Goal: Information Seeking & Learning: Learn about a topic

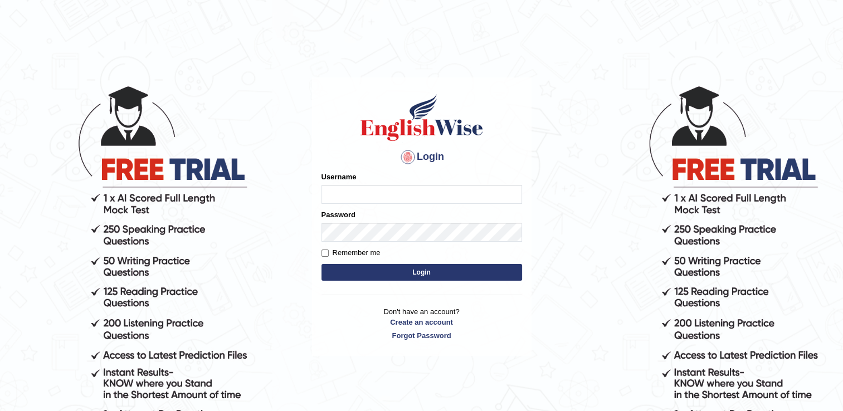
type input "naswar"
click at [413, 193] on input "naswar" at bounding box center [422, 194] width 201 height 19
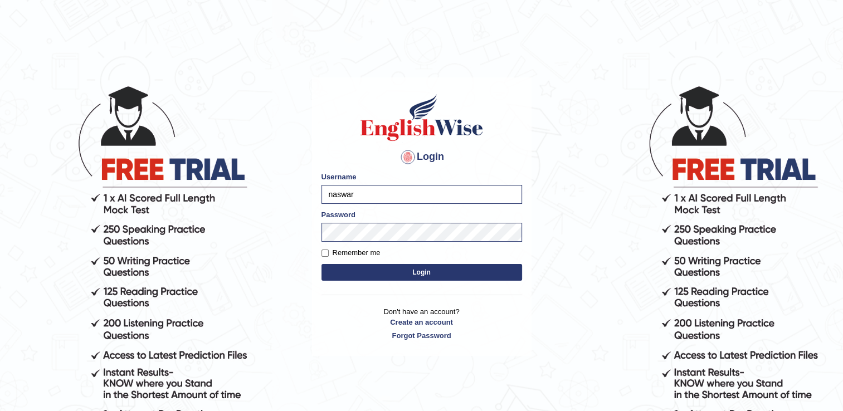
click at [554, 271] on body "Login Please fix the following errors: Username naswar Password Remember me Log…" at bounding box center [421, 247] width 843 height 411
click at [425, 273] on button "Login" at bounding box center [422, 272] width 201 height 17
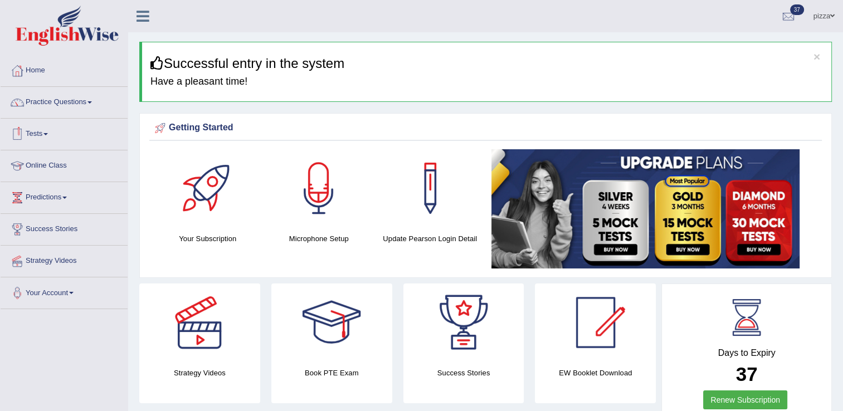
click at [41, 133] on link "Tests" at bounding box center [64, 133] width 127 height 28
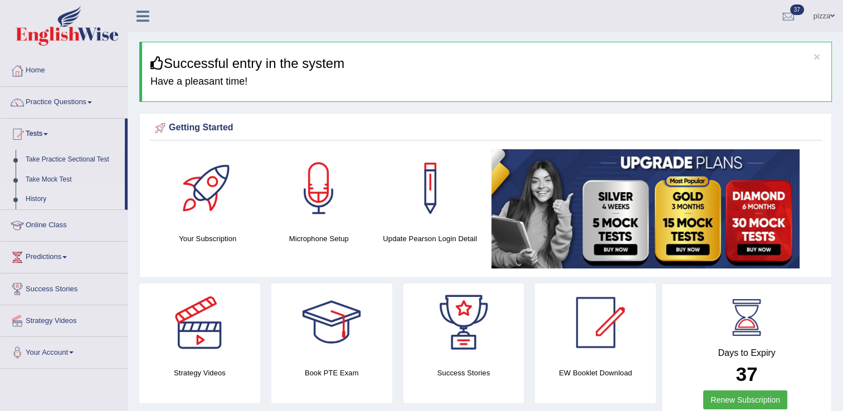
click at [32, 197] on link "History" at bounding box center [73, 200] width 104 height 20
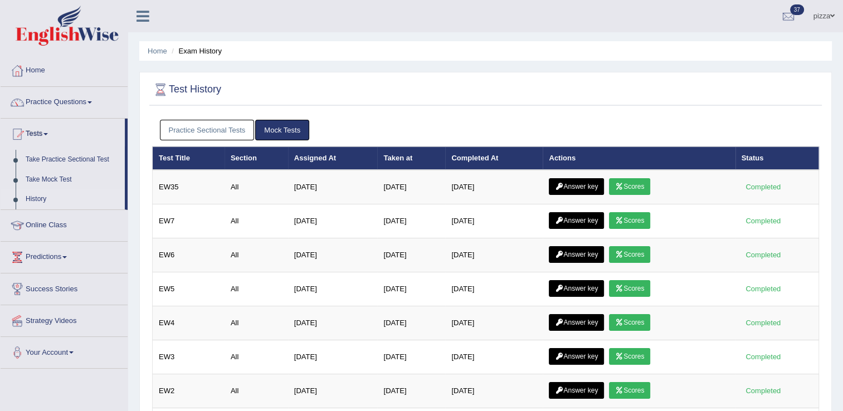
click at [32, 197] on link "History" at bounding box center [73, 200] width 104 height 20
click at [260, 17] on div "pizza Toggle navigation Username: naswar Access Type: Online Subscription: Diam…" at bounding box center [485, 16] width 715 height 32
click at [90, 98] on link "Practice Questions" at bounding box center [64, 101] width 127 height 28
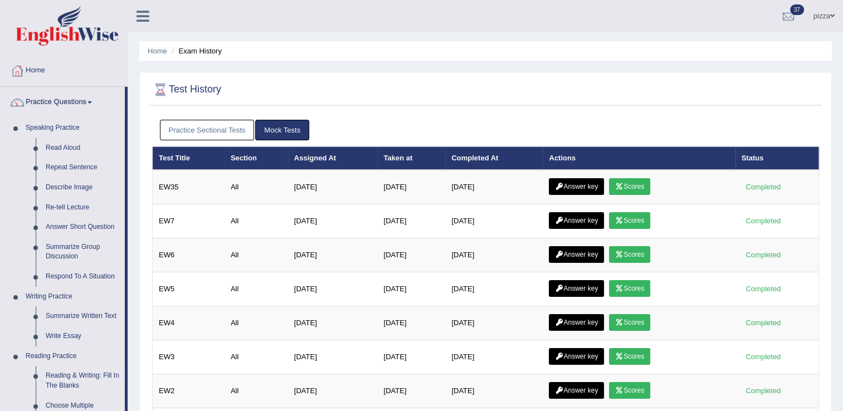
click at [98, 74] on link "Home" at bounding box center [64, 69] width 127 height 28
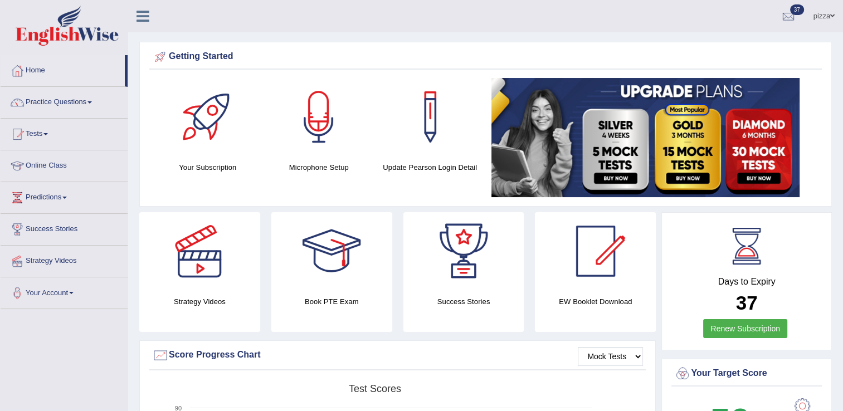
click at [49, 135] on link "Tests" at bounding box center [64, 133] width 127 height 28
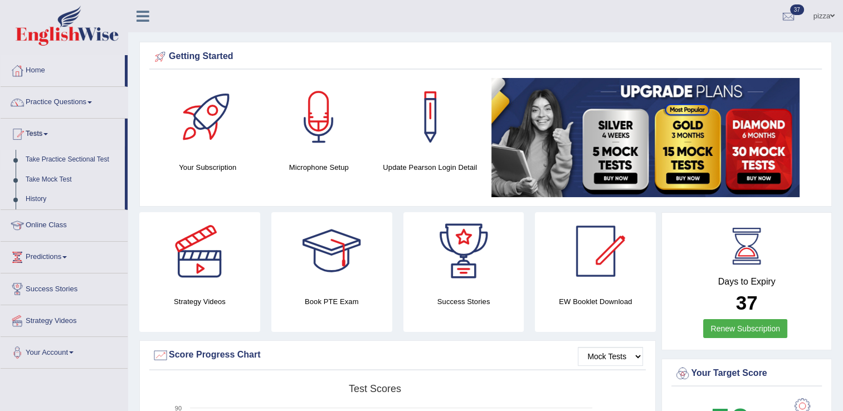
click at [62, 157] on link "Take Practice Sectional Test" at bounding box center [73, 160] width 104 height 20
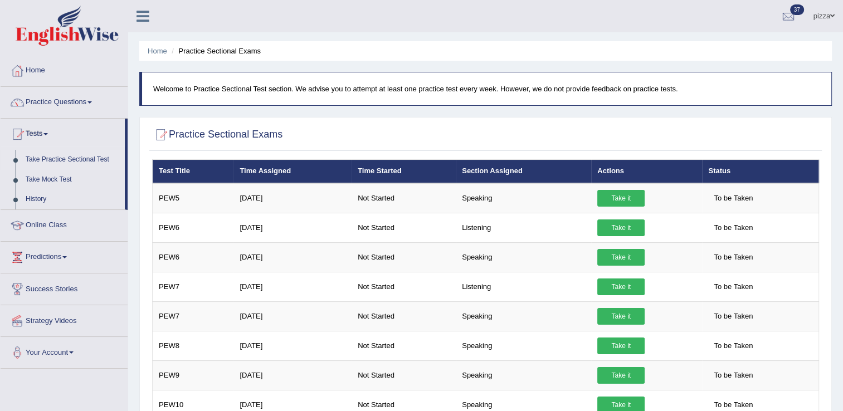
click at [79, 160] on link "Take Practice Sectional Test" at bounding box center [73, 160] width 104 height 20
click at [76, 101] on link "Practice Questions" at bounding box center [64, 101] width 127 height 28
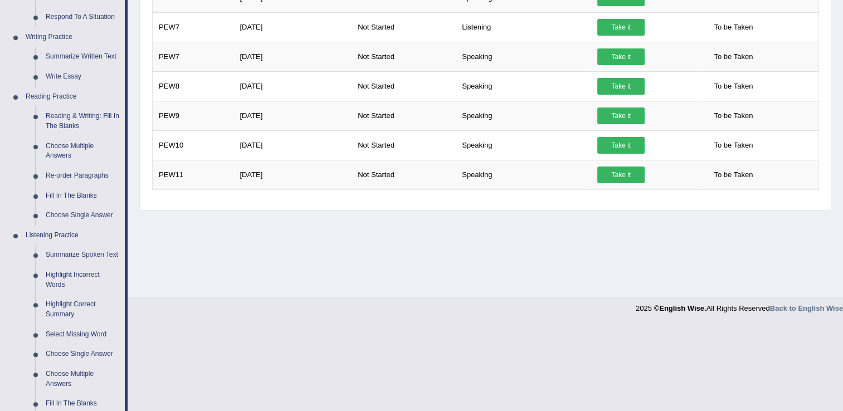
scroll to position [282, 0]
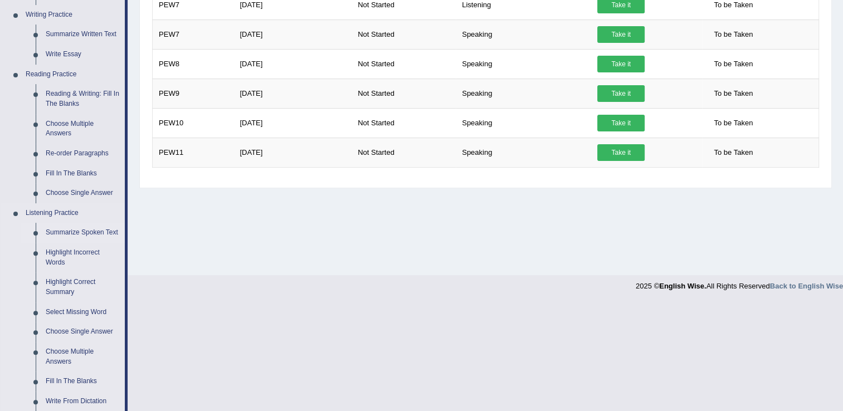
click at [83, 230] on link "Summarize Spoken Text" at bounding box center [83, 233] width 84 height 20
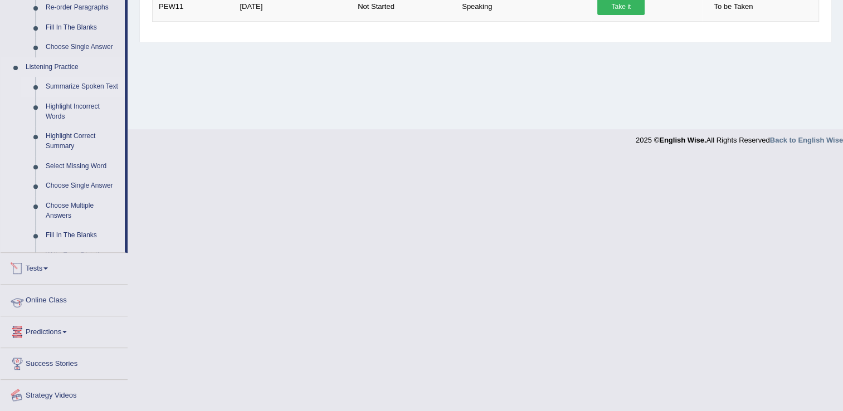
scroll to position [336, 0]
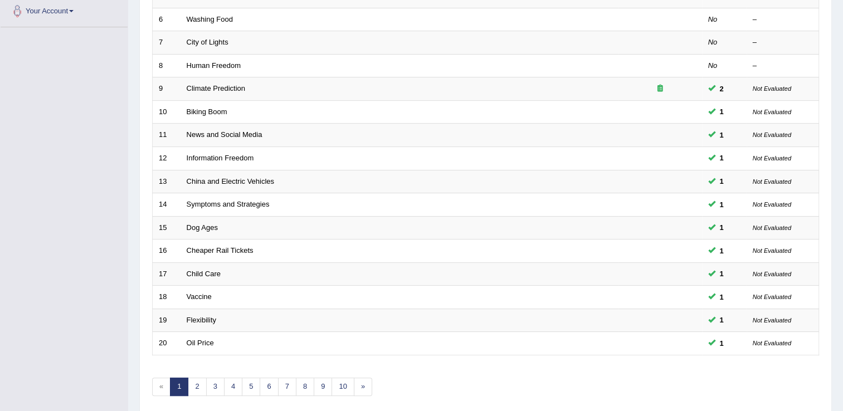
scroll to position [323, 0]
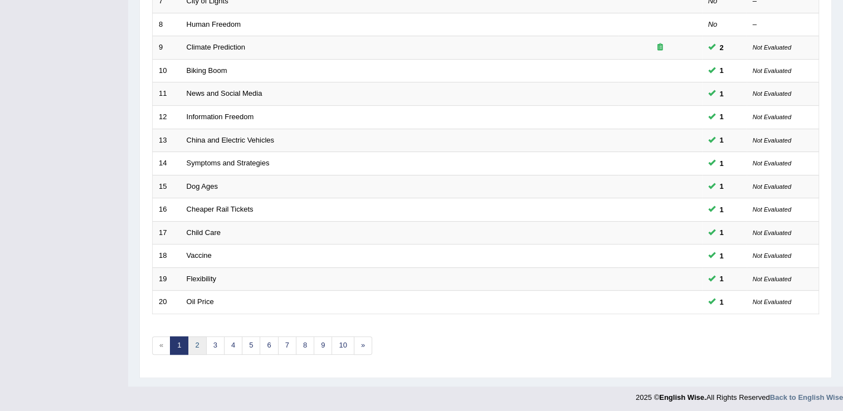
click at [197, 342] on link "2" at bounding box center [197, 346] width 18 height 18
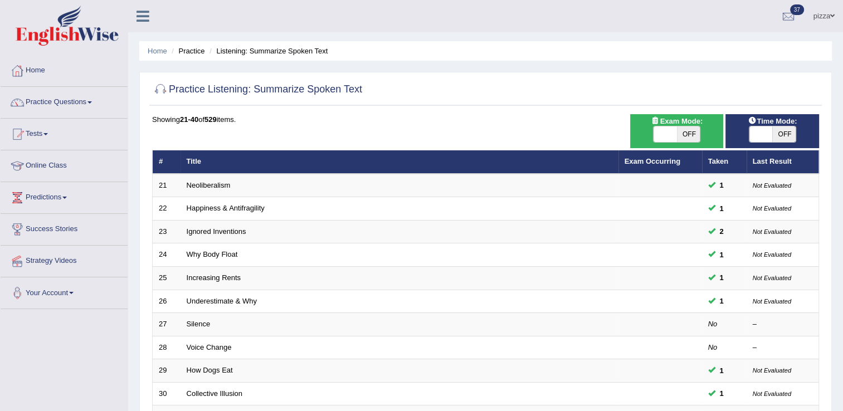
click at [197, 343] on link "Voice Change" at bounding box center [209, 347] width 45 height 8
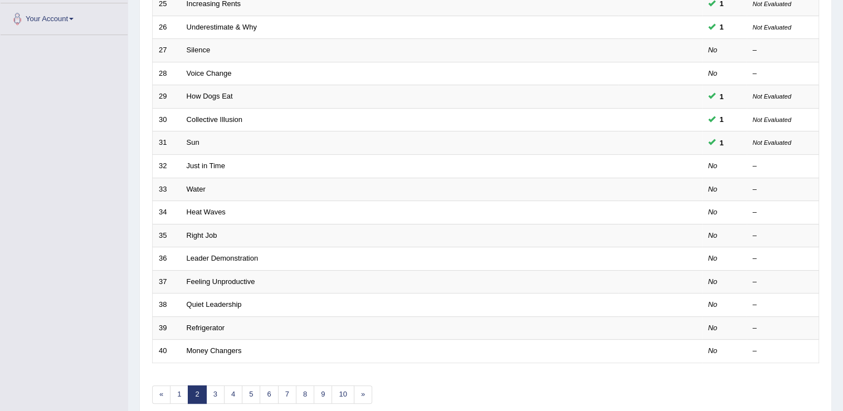
scroll to position [323, 0]
